Goal: Task Accomplishment & Management: Complete application form

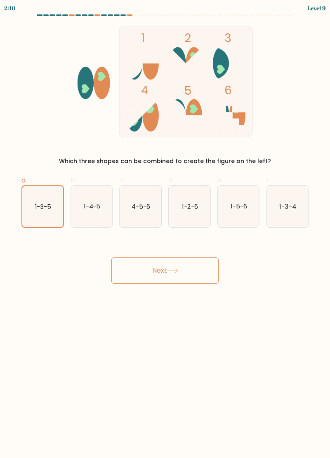
click at [141, 277] on button "Next" at bounding box center [164, 271] width 107 height 26
click at [164, 275] on button "Next" at bounding box center [164, 271] width 107 height 26
click at [46, 204] on text "1-3-5" at bounding box center [43, 206] width 16 height 8
click at [165, 229] on input "a. 1-3-5" at bounding box center [165, 231] width 0 height 5
click at [147, 273] on button "Next" at bounding box center [164, 271] width 107 height 26
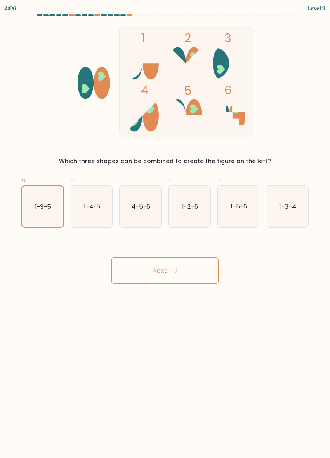
click at [157, 279] on button "Next" at bounding box center [164, 271] width 107 height 26
click at [155, 288] on body "2:03 Level 9" at bounding box center [165, 229] width 330 height 458
click at [148, 274] on button "Next" at bounding box center [164, 271] width 107 height 26
click at [149, 274] on button "Next" at bounding box center [164, 271] width 107 height 26
click at [153, 276] on button "Next" at bounding box center [164, 271] width 107 height 26
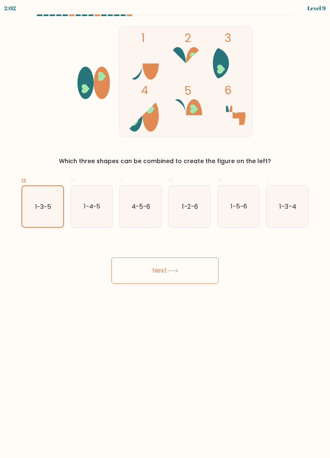
click at [148, 272] on button "Next" at bounding box center [164, 271] width 107 height 26
click at [161, 294] on body "2:00 Level 9" at bounding box center [165, 229] width 330 height 458
click at [137, 266] on button "Next" at bounding box center [164, 271] width 107 height 26
click at [165, 275] on button "Next" at bounding box center [164, 271] width 107 height 26
click at [176, 268] on button "Next" at bounding box center [164, 271] width 107 height 26
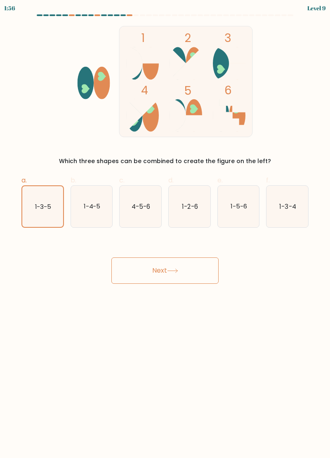
click at [178, 272] on icon at bounding box center [172, 271] width 11 height 5
click at [176, 275] on button "Next" at bounding box center [164, 271] width 107 height 26
click at [179, 277] on button "Next" at bounding box center [164, 271] width 107 height 26
click at [179, 280] on button "Next" at bounding box center [164, 271] width 107 height 26
click at [175, 277] on button "Next" at bounding box center [164, 271] width 107 height 26
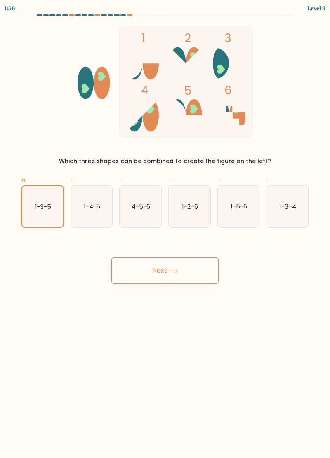
click at [169, 280] on button "Next" at bounding box center [164, 271] width 107 height 26
click at [166, 277] on button "Next" at bounding box center [164, 271] width 107 height 26
click at [167, 275] on button "Next" at bounding box center [164, 271] width 107 height 26
click at [159, 278] on button "Next" at bounding box center [164, 271] width 107 height 26
click at [151, 273] on button "Next" at bounding box center [164, 271] width 107 height 26
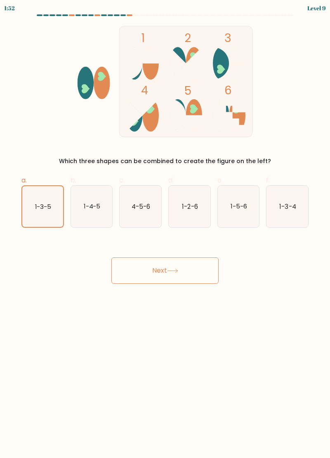
click at [41, 213] on icon "1-3-5" at bounding box center [42, 206] width 41 height 41
click at [165, 229] on input "a. 1-3-5" at bounding box center [165, 231] width 0 height 5
click at [85, 207] on text "1-4-5" at bounding box center [91, 206] width 17 height 9
click at [165, 229] on input "b. 1-4-5" at bounding box center [165, 231] width 0 height 5
radio input "true"
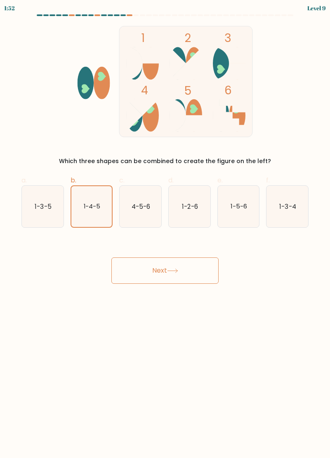
click at [39, 214] on icon "1-3-5" at bounding box center [43, 207] width 42 height 42
click at [165, 229] on input "a. 1-3-5" at bounding box center [165, 231] width 0 height 5
radio input "true"
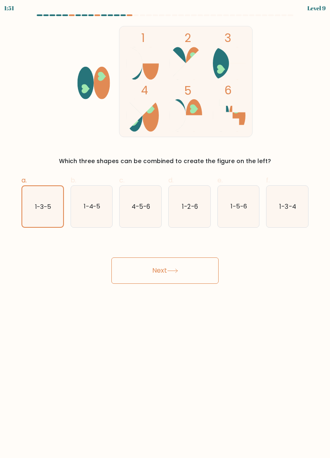
click at [126, 278] on button "Next" at bounding box center [164, 271] width 107 height 26
click at [141, 273] on button "Next" at bounding box center [164, 271] width 107 height 26
click at [139, 277] on button "Next" at bounding box center [164, 271] width 107 height 26
click at [45, 237] on form at bounding box center [165, 149] width 330 height 270
click at [36, 213] on icon "1-3-5" at bounding box center [42, 206] width 41 height 41
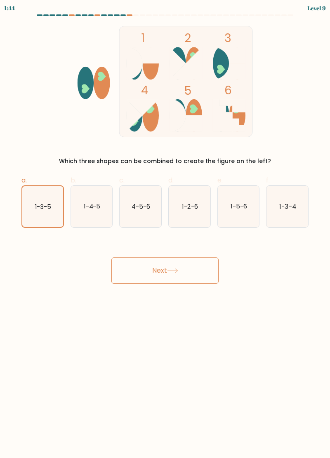
click at [165, 229] on input "a. 1-3-5" at bounding box center [165, 231] width 0 height 5
click at [91, 214] on icon "1-4-5" at bounding box center [92, 207] width 42 height 42
click at [165, 229] on input "b. 1-4-5" at bounding box center [165, 231] width 0 height 5
radio input "true"
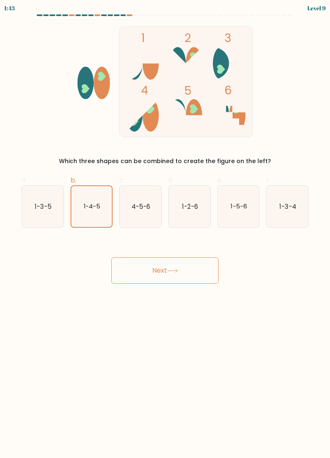
click at [40, 213] on icon "1-3-5" at bounding box center [43, 207] width 42 height 42
click at [165, 229] on input "a. 1-3-5" at bounding box center [165, 231] width 0 height 5
radio input "true"
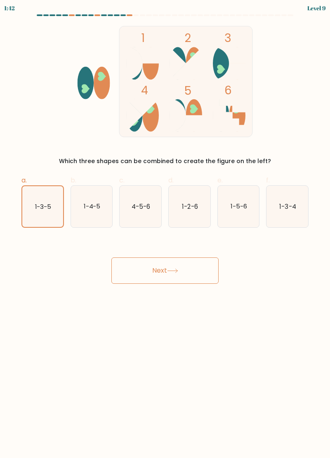
click at [166, 277] on button "Next" at bounding box center [164, 271] width 107 height 26
click at [155, 266] on button "Next" at bounding box center [164, 271] width 107 height 26
click at [139, 278] on button "Next" at bounding box center [164, 271] width 107 height 26
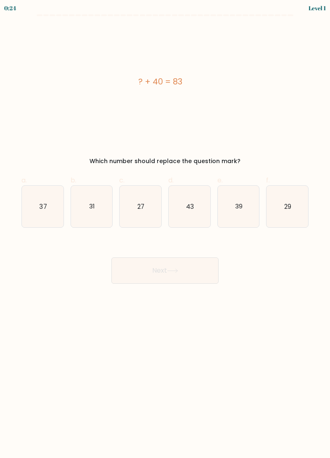
click at [180, 209] on icon "43" at bounding box center [190, 207] width 42 height 42
click at [165, 229] on input "d. 43" at bounding box center [165, 231] width 0 height 5
radio input "true"
click at [153, 276] on button "Next" at bounding box center [164, 271] width 107 height 26
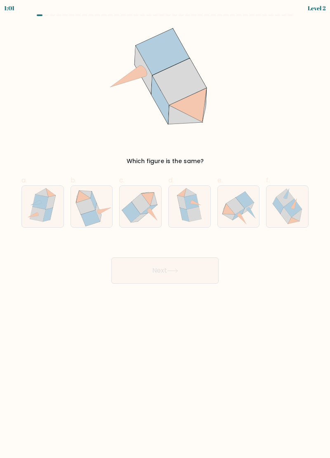
click at [96, 219] on icon at bounding box center [90, 219] width 19 height 16
click at [165, 229] on input "b." at bounding box center [165, 231] width 0 height 5
radio input "true"
click at [128, 275] on button "Next" at bounding box center [164, 271] width 107 height 26
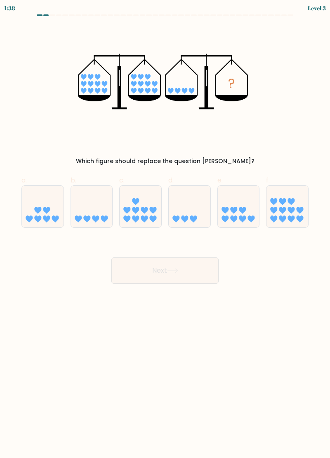
click at [89, 197] on icon at bounding box center [92, 207] width 42 height 34
click at [165, 229] on input "b." at bounding box center [165, 231] width 0 height 5
radio input "true"
click at [127, 266] on button "Next" at bounding box center [164, 271] width 107 height 26
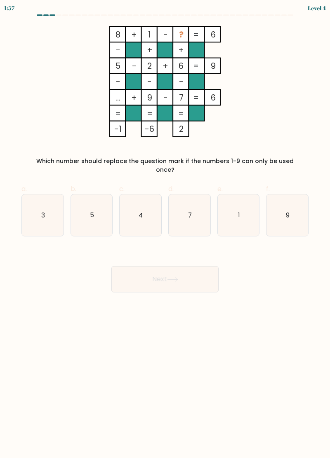
click at [42, 216] on icon "3" at bounding box center [43, 216] width 42 height 42
click at [165, 229] on input "a. 3" at bounding box center [165, 231] width 0 height 5
radio input "true"
click at [129, 273] on button "Next" at bounding box center [164, 279] width 107 height 26
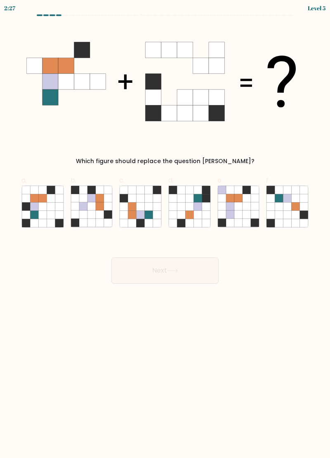
click at [46, 204] on icon at bounding box center [42, 206] width 8 height 8
click at [165, 229] on input "a." at bounding box center [165, 231] width 0 height 5
radio input "true"
click at [132, 268] on button "Next" at bounding box center [164, 271] width 107 height 26
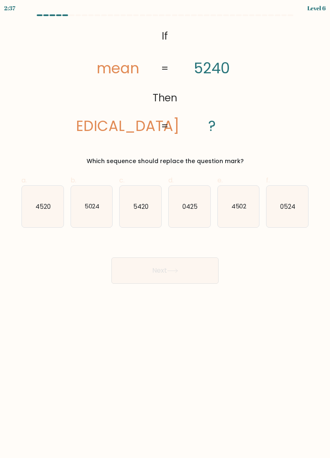
click at [45, 213] on icon "4520" at bounding box center [43, 207] width 42 height 42
click at [165, 229] on input "a. 4520" at bounding box center [165, 231] width 0 height 5
radio input "true"
click at [144, 272] on button "Next" at bounding box center [164, 271] width 107 height 26
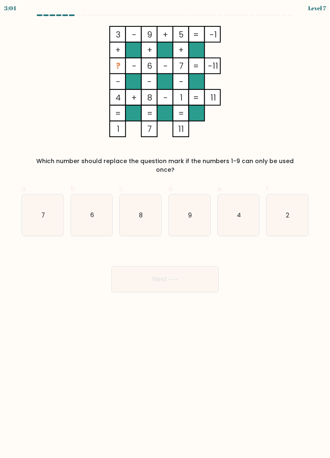
click at [282, 226] on icon "2" at bounding box center [287, 216] width 42 height 42
click at [165, 229] on input "f. 2" at bounding box center [165, 231] width 0 height 5
radio input "true"
click at [200, 277] on button "Next" at bounding box center [164, 279] width 107 height 26
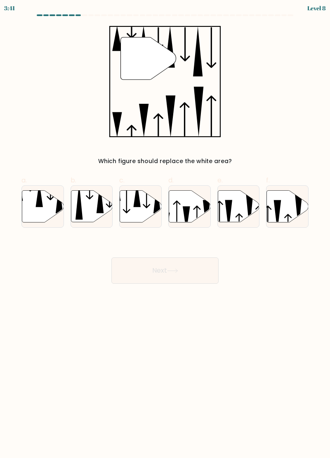
click at [44, 211] on icon at bounding box center [43, 206] width 42 height 32
click at [165, 229] on input "a." at bounding box center [165, 231] width 0 height 5
radio input "true"
click at [179, 268] on button "Next" at bounding box center [164, 271] width 107 height 26
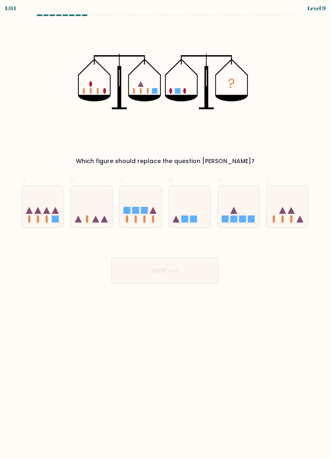
click at [92, 204] on icon at bounding box center [92, 207] width 42 height 34
click at [165, 229] on input "b." at bounding box center [165, 231] width 0 height 5
radio input "true"
click at [147, 270] on button "Next" at bounding box center [164, 271] width 107 height 26
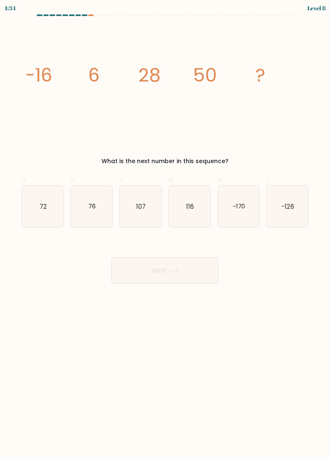
click at [44, 210] on text "72" at bounding box center [43, 206] width 7 height 9
click at [165, 229] on input "a. 72" at bounding box center [165, 231] width 0 height 5
radio input "true"
click at [84, 208] on icon "76" at bounding box center [92, 207] width 42 height 42
click at [165, 229] on input "b. 76" at bounding box center [165, 231] width 0 height 5
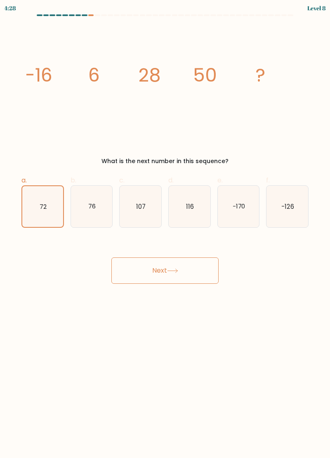
radio input "true"
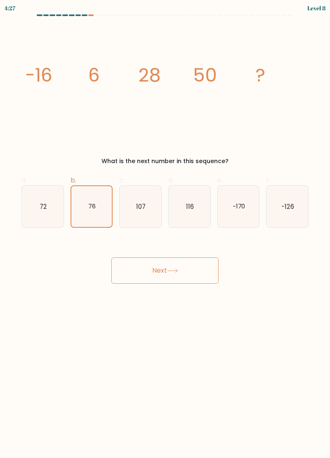
click at [153, 276] on button "Next" at bounding box center [164, 271] width 107 height 26
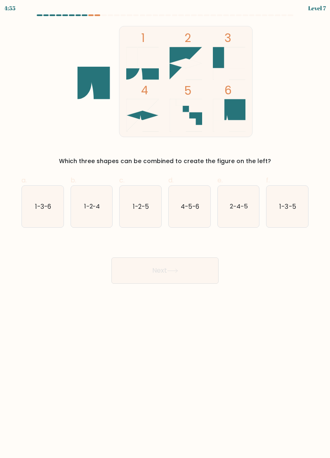
click at [43, 210] on text "1-3-6" at bounding box center [43, 206] width 16 height 9
click at [165, 229] on input "a. 1-3-6" at bounding box center [165, 231] width 0 height 5
radio input "true"
click at [156, 271] on button "Next" at bounding box center [164, 271] width 107 height 26
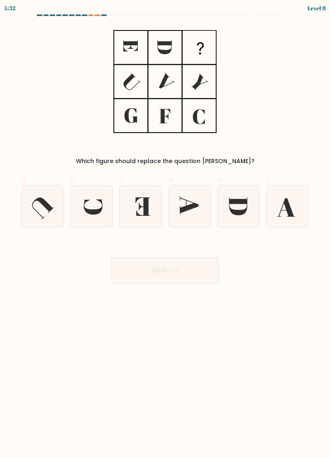
click at [181, 209] on icon at bounding box center [189, 206] width 19 height 18
click at [165, 229] on input "d." at bounding box center [165, 231] width 0 height 5
radio input "true"
click at [190, 276] on button "Next" at bounding box center [164, 271] width 107 height 26
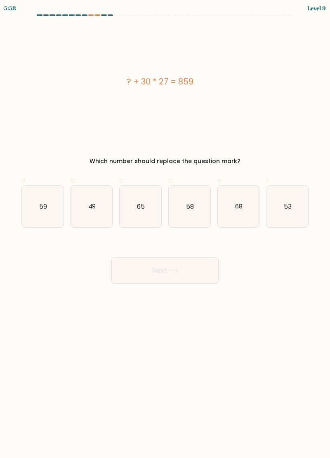
click at [159, 270] on button "Next" at bounding box center [164, 271] width 107 height 26
click at [87, 211] on icon "49" at bounding box center [92, 207] width 42 height 42
click at [165, 229] on input "b. 49" at bounding box center [165, 231] width 0 height 5
radio input "true"
click at [130, 275] on button "Next" at bounding box center [164, 271] width 107 height 26
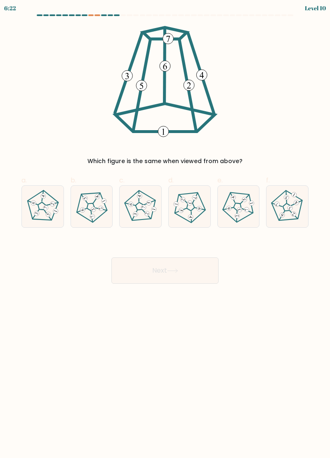
click at [37, 220] on icon at bounding box center [42, 206] width 33 height 33
click at [165, 229] on input "a." at bounding box center [165, 231] width 0 height 5
radio input "true"
click at [203, 276] on button "Next" at bounding box center [164, 271] width 107 height 26
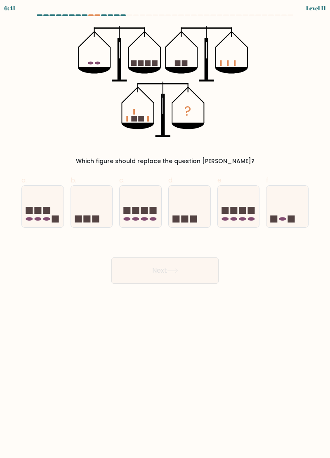
click at [282, 209] on icon at bounding box center [287, 207] width 42 height 34
click at [165, 229] on input "f." at bounding box center [165, 231] width 0 height 5
radio input "true"
click at [189, 276] on button "Next" at bounding box center [164, 271] width 107 height 26
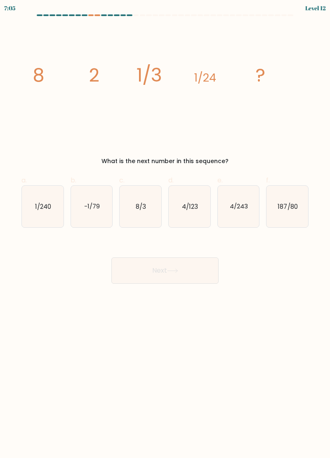
click at [42, 213] on icon "1/240" at bounding box center [43, 207] width 42 height 42
click at [165, 229] on input "a. 1/240" at bounding box center [165, 231] width 0 height 5
radio input "true"
click at [155, 278] on button "Next" at bounding box center [164, 271] width 107 height 26
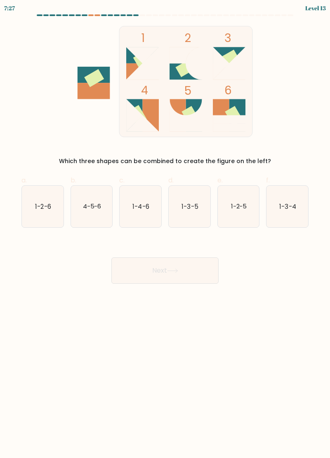
click at [140, 210] on text "1-4-6" at bounding box center [141, 206] width 16 height 9
click at [165, 229] on input "c. 1-4-6" at bounding box center [165, 231] width 0 height 5
radio input "true"
click at [146, 274] on button "Next" at bounding box center [164, 271] width 107 height 26
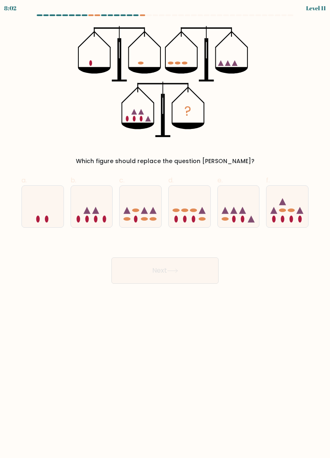
click at [97, 214] on icon at bounding box center [95, 210] width 7 height 7
click at [165, 229] on input "b." at bounding box center [165, 231] width 0 height 5
radio input "true"
click at [142, 273] on button "Next" at bounding box center [164, 271] width 107 height 26
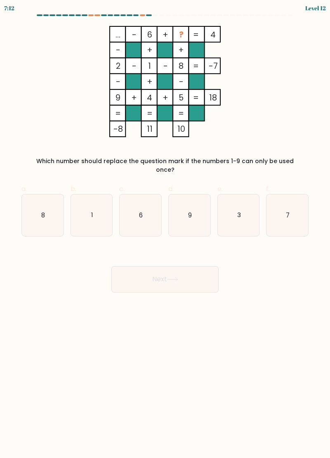
click at [101, 209] on icon "1" at bounding box center [92, 216] width 42 height 42
click at [165, 229] on input "b. 1" at bounding box center [165, 231] width 0 height 5
radio input "true"
click at [137, 272] on button "Next" at bounding box center [164, 279] width 107 height 26
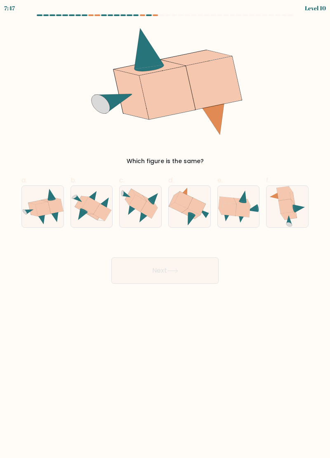
click at [286, 211] on icon at bounding box center [286, 206] width 14 height 14
click at [165, 229] on input "f." at bounding box center [165, 231] width 0 height 5
radio input "true"
click at [154, 272] on button "Next" at bounding box center [164, 271] width 107 height 26
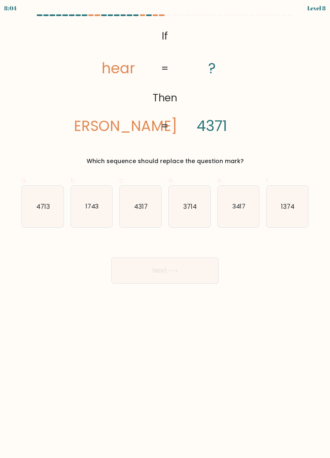
click at [189, 194] on icon "3714" at bounding box center [190, 207] width 42 height 42
click at [165, 229] on input "d. 3714" at bounding box center [165, 231] width 0 height 5
radio input "true"
click at [202, 271] on button "Next" at bounding box center [164, 271] width 107 height 26
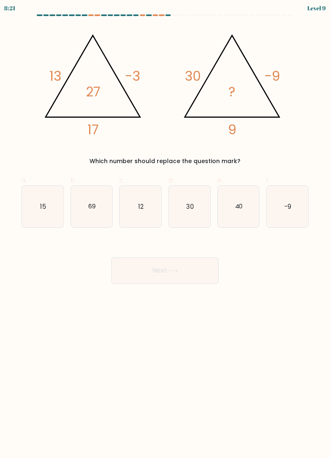
scroll to position [3, 0]
click at [186, 194] on icon "30" at bounding box center [190, 207] width 42 height 42
click at [165, 229] on input "d. 30" at bounding box center [165, 231] width 0 height 5
radio input "true"
click at [185, 270] on button "Next" at bounding box center [164, 271] width 107 height 26
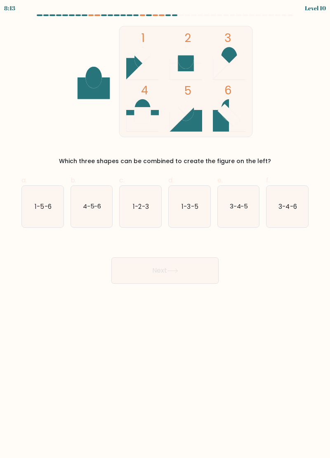
click at [196, 206] on text "1-3-5" at bounding box center [189, 206] width 16 height 9
click at [165, 229] on input "d. 1-3-5" at bounding box center [165, 231] width 0 height 5
radio input "true"
click at [160, 280] on button "Next" at bounding box center [164, 271] width 107 height 26
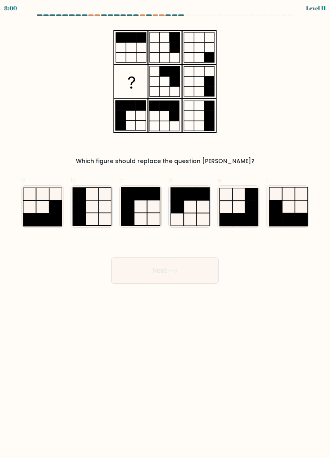
click at [38, 214] on rect at bounding box center [42, 220] width 13 height 12
click at [165, 229] on input "a." at bounding box center [165, 231] width 0 height 5
radio input "true"
click at [198, 271] on button "Next" at bounding box center [164, 271] width 107 height 26
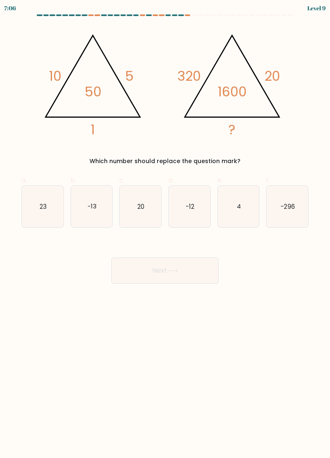
click at [195, 274] on button "Next" at bounding box center [164, 271] width 107 height 26
click at [234, 207] on icon "4" at bounding box center [239, 207] width 42 height 42
click at [165, 229] on input "e. 4" at bounding box center [165, 231] width 0 height 5
radio input "true"
click at [189, 268] on button "Next" at bounding box center [164, 271] width 107 height 26
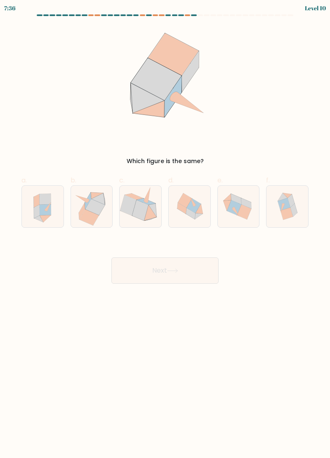
click at [46, 215] on icon at bounding box center [46, 218] width 12 height 7
click at [165, 229] on input "a." at bounding box center [165, 231] width 0 height 5
radio input "true"
click at [201, 269] on button "Next" at bounding box center [164, 271] width 107 height 26
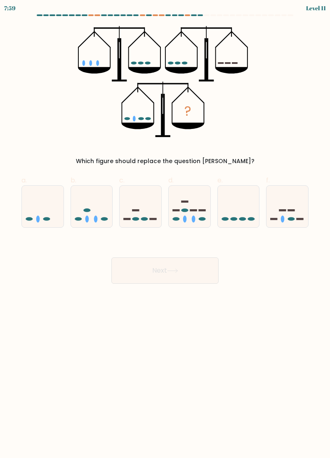
click at [40, 198] on icon at bounding box center [43, 207] width 42 height 34
click at [165, 229] on input "a." at bounding box center [165, 231] width 0 height 5
radio input "true"
click at [134, 273] on button "Next" at bounding box center [164, 271] width 107 height 26
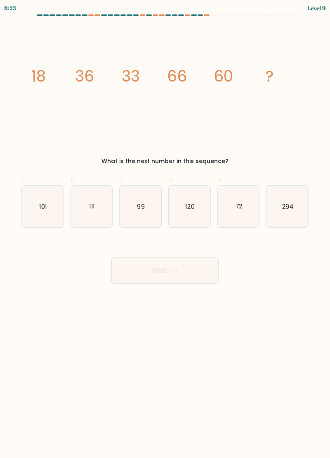
click at [184, 214] on icon "120" at bounding box center [190, 207] width 42 height 42
click at [165, 229] on input "d. 120" at bounding box center [165, 231] width 0 height 5
radio input "true"
click at [190, 280] on button "Next" at bounding box center [164, 271] width 107 height 26
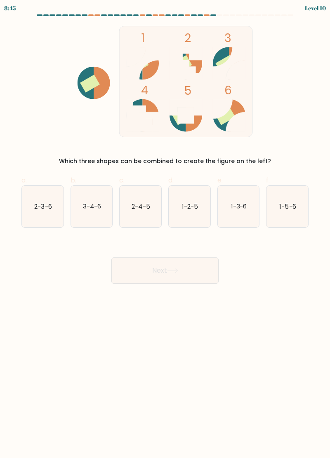
click at [240, 209] on icon "1-3-6" at bounding box center [239, 207] width 42 height 42
click at [165, 229] on input "e. 1-3-6" at bounding box center [165, 231] width 0 height 5
radio input "true"
click at [194, 276] on button "Next" at bounding box center [164, 271] width 107 height 26
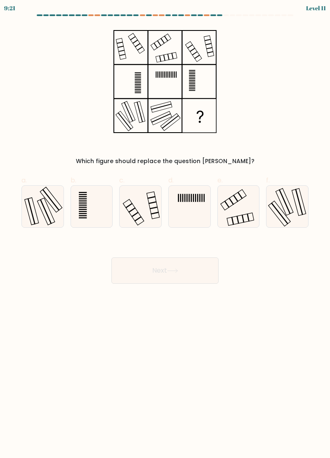
click at [33, 210] on icon at bounding box center [43, 207] width 42 height 42
click at [165, 229] on input "a." at bounding box center [165, 231] width 0 height 5
radio input "true"
click at [189, 270] on button "Next" at bounding box center [164, 271] width 107 height 26
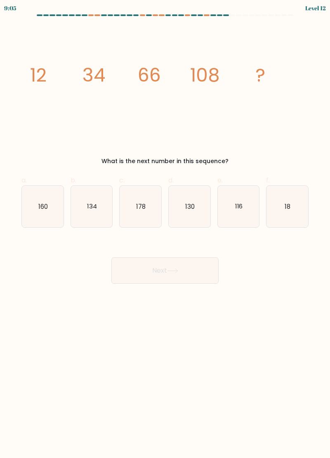
click at [46, 211] on icon "160" at bounding box center [43, 207] width 42 height 42
click at [165, 229] on input "a. 160" at bounding box center [165, 231] width 0 height 5
radio input "true"
click at [163, 276] on button "Next" at bounding box center [164, 271] width 107 height 26
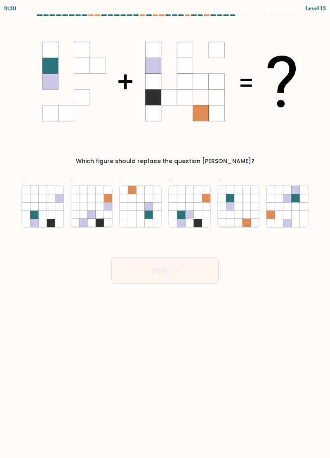
click at [245, 207] on icon at bounding box center [246, 206] width 8 height 8
click at [165, 229] on input "e." at bounding box center [165, 231] width 0 height 5
radio input "true"
click at [155, 279] on button "Next" at bounding box center [164, 271] width 107 height 26
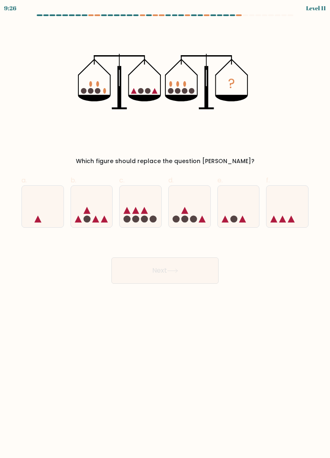
click at [190, 204] on icon at bounding box center [190, 207] width 42 height 34
click at [165, 229] on input "d." at bounding box center [165, 231] width 0 height 5
radio input "true"
click at [196, 267] on button "Next" at bounding box center [164, 271] width 107 height 26
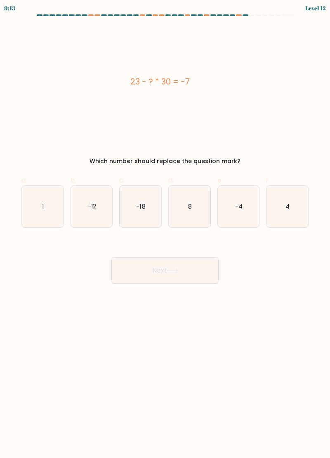
click at [142, 210] on icon "-18" at bounding box center [141, 207] width 42 height 42
click at [165, 229] on input "c. -18" at bounding box center [165, 231] width 0 height 5
radio input "true"
click at [133, 272] on button "Next" at bounding box center [164, 271] width 107 height 26
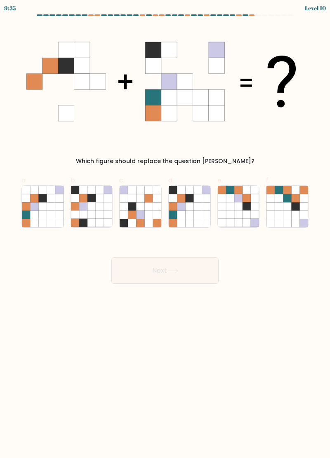
click at [97, 204] on icon at bounding box center [100, 206] width 8 height 8
click at [165, 229] on input "b." at bounding box center [165, 231] width 0 height 5
radio input "true"
click at [186, 265] on button "Next" at bounding box center [164, 271] width 107 height 26
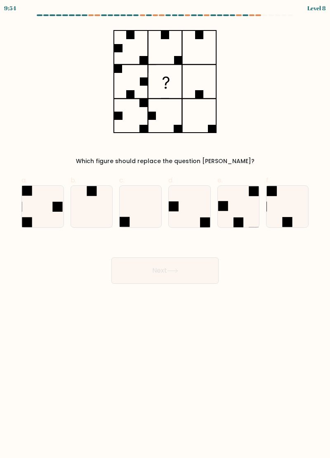
click at [288, 217] on rect at bounding box center [287, 222] width 10 height 10
click at [165, 229] on input "f." at bounding box center [165, 231] width 0 height 5
radio input "true"
click at [190, 258] on button "Next" at bounding box center [164, 271] width 107 height 26
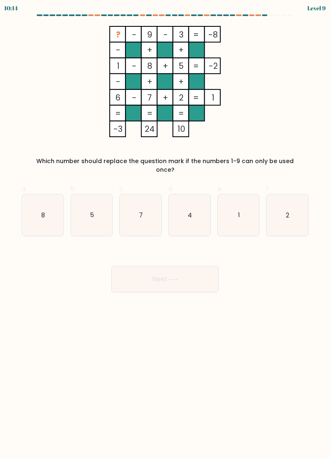
click at [183, 217] on icon "4" at bounding box center [190, 216] width 42 height 42
click at [165, 229] on input "d. 4" at bounding box center [165, 231] width 0 height 5
radio input "true"
click at [167, 271] on button "Next" at bounding box center [164, 279] width 107 height 26
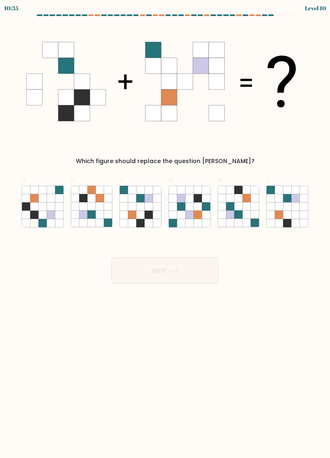
click at [136, 214] on icon at bounding box center [140, 215] width 8 height 8
click at [165, 229] on input "c." at bounding box center [165, 231] width 0 height 5
radio input "true"
click at [148, 277] on button "Next" at bounding box center [164, 271] width 107 height 26
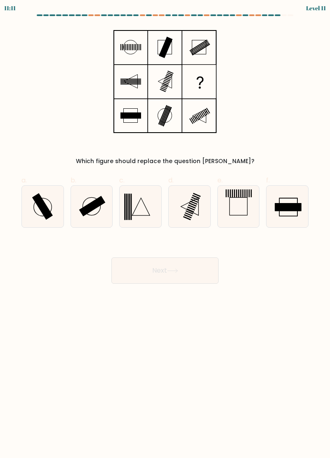
click at [92, 207] on rect at bounding box center [92, 206] width 26 height 21
click at [165, 229] on input "b." at bounding box center [165, 231] width 0 height 5
radio input "true"
click at [162, 277] on button "Next" at bounding box center [164, 271] width 107 height 26
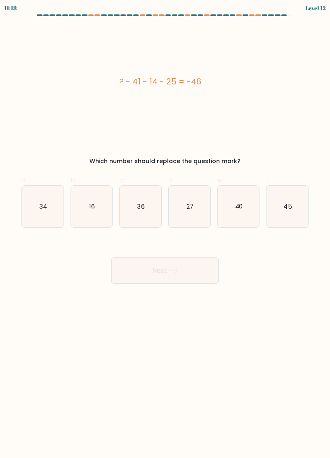
click at [97, 200] on icon "16" at bounding box center [92, 207] width 42 height 42
click at [165, 229] on input "b. 16" at bounding box center [165, 231] width 0 height 5
radio input "true"
click at [178, 279] on button "Next" at bounding box center [164, 271] width 107 height 26
click at [171, 271] on button "Next" at bounding box center [164, 271] width 107 height 26
